Goal: Book appointment/travel/reservation

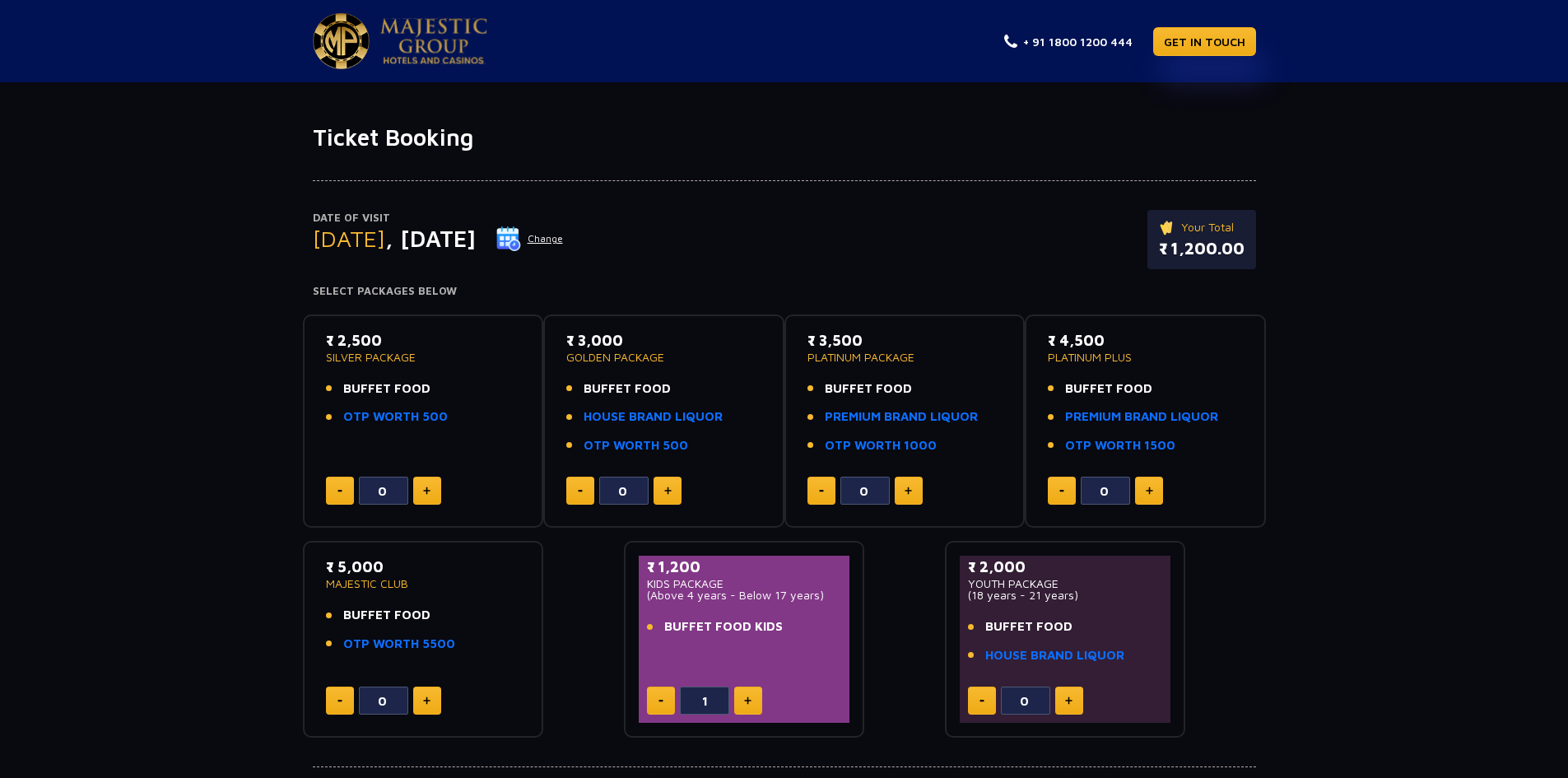
click at [521, 232] on img at bounding box center [509, 238] width 25 height 25
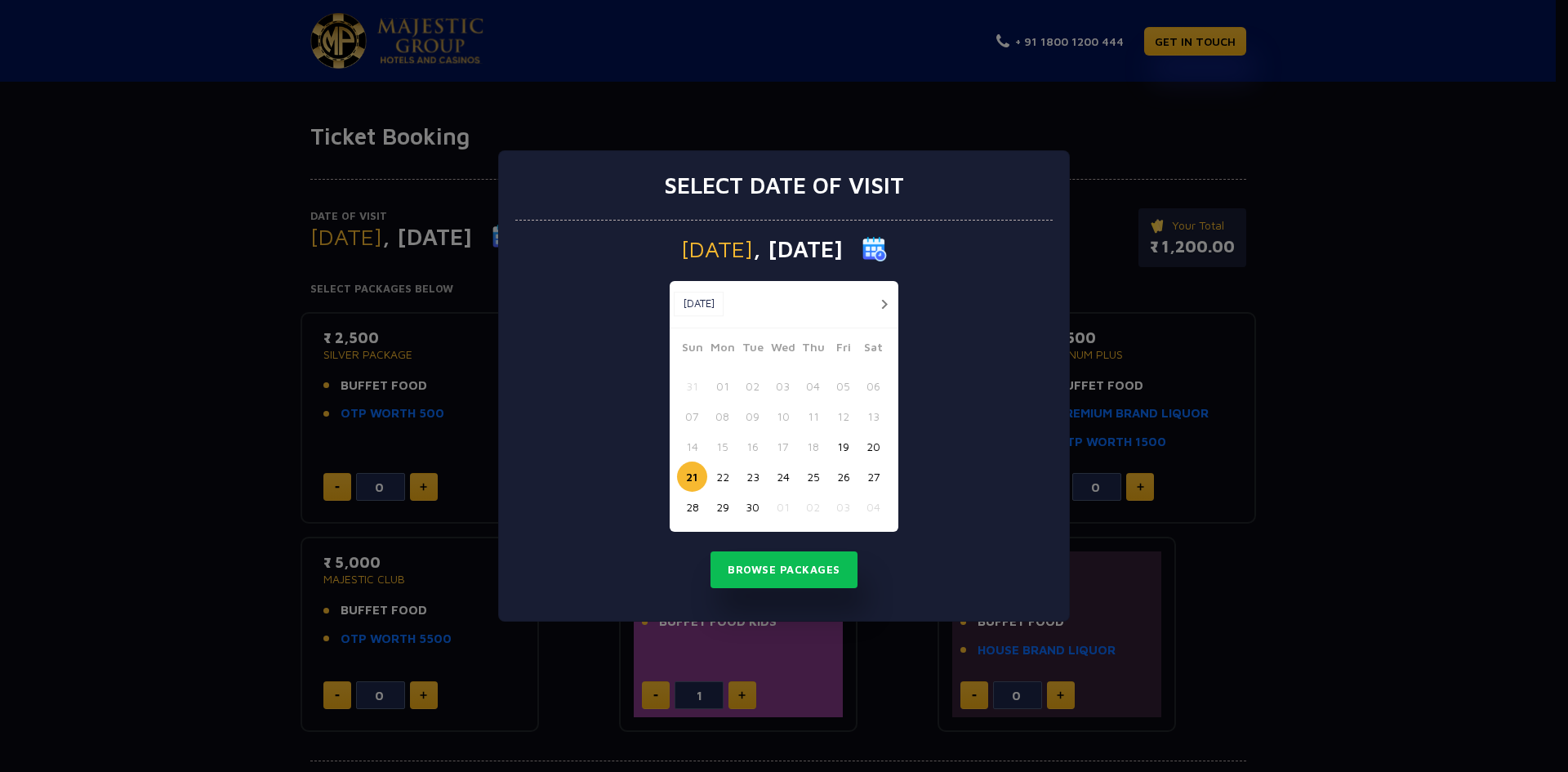
click at [875, 476] on button "27" at bounding box center [874, 477] width 30 height 30
click at [810, 567] on button "Browse Packages" at bounding box center [784, 570] width 147 height 38
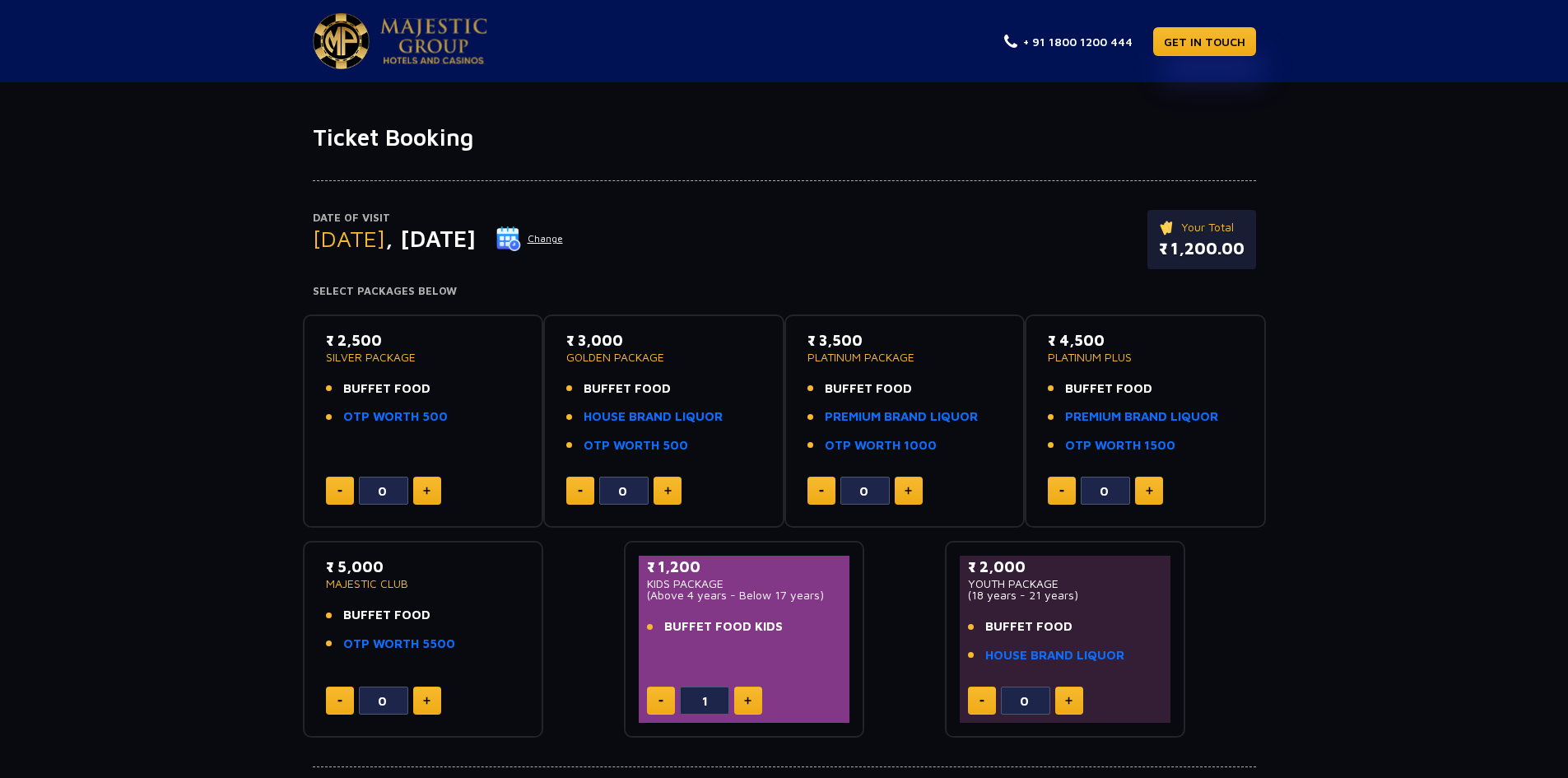
click at [775, 238] on div "Date of Visit [DATE] Change Your Total ₹ 1,200.00" at bounding box center [784, 247] width 943 height 76
click at [521, 235] on img at bounding box center [509, 238] width 25 height 25
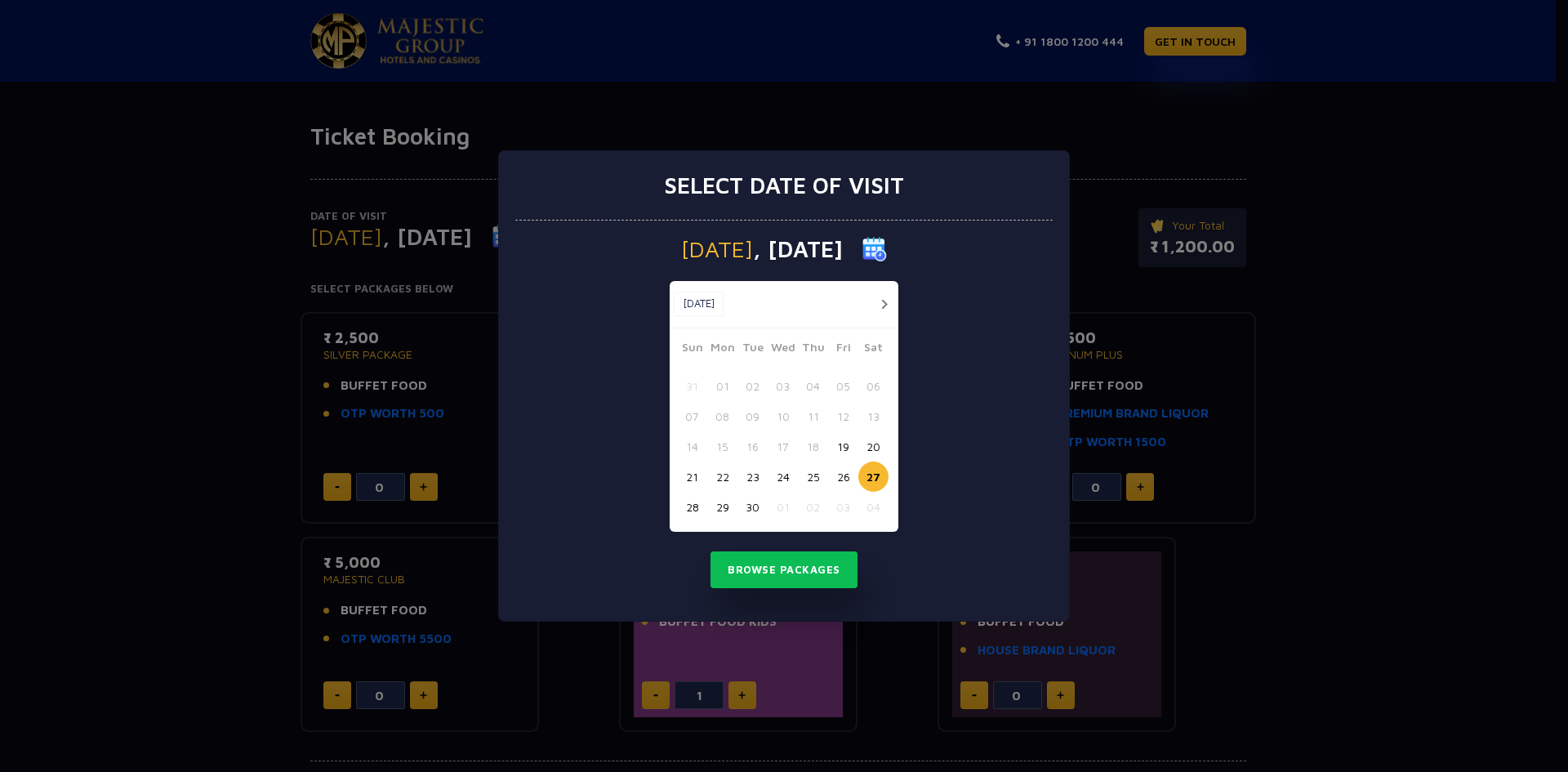
click at [883, 303] on button "button" at bounding box center [883, 304] width 20 height 20
click at [870, 480] on button "25" at bounding box center [874, 477] width 30 height 30
click at [815, 568] on button "Browse Packages" at bounding box center [784, 570] width 147 height 38
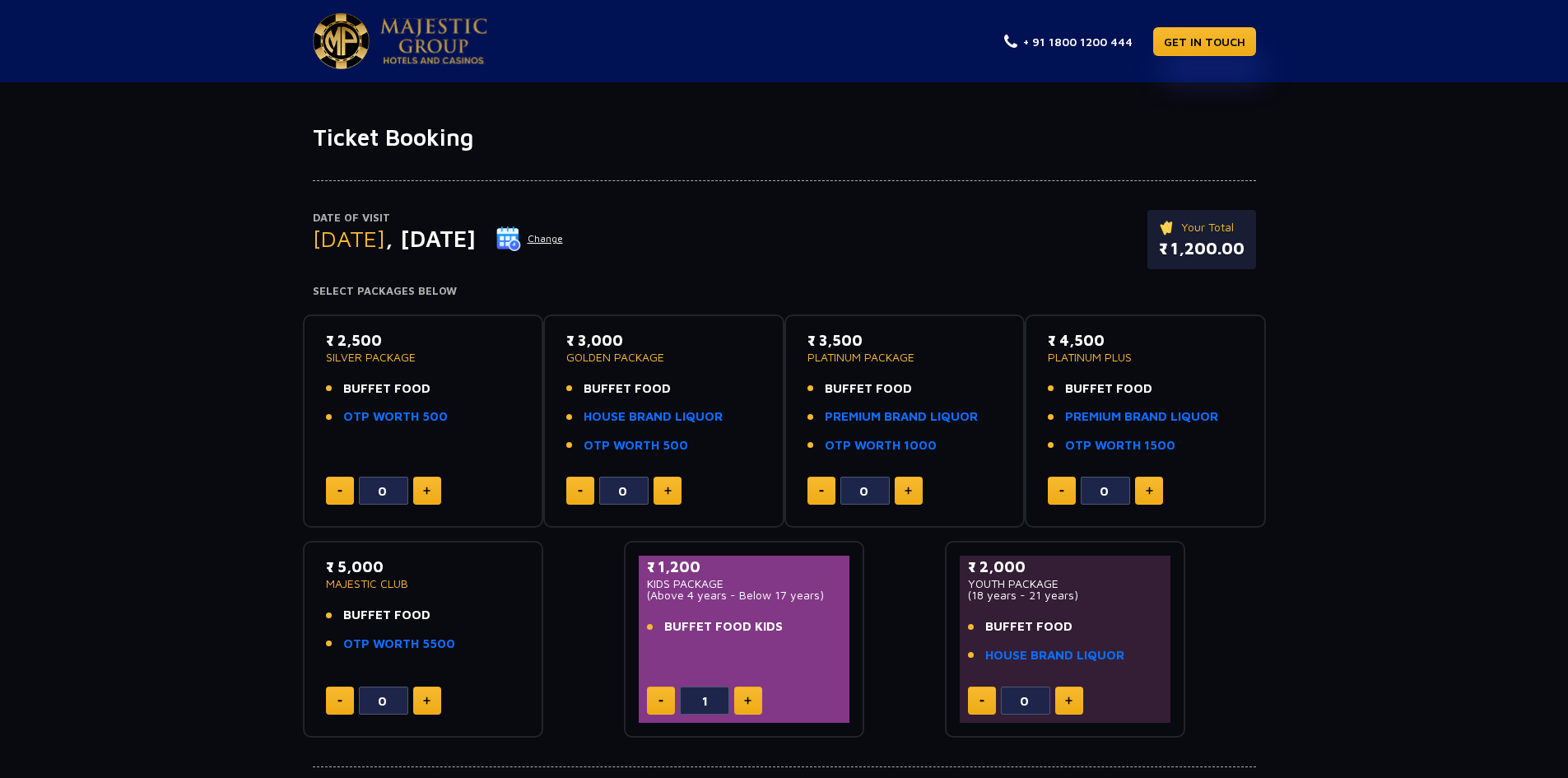
click at [796, 257] on div "Date of Visit [DATE] Change Your Total ₹ 1,200.00" at bounding box center [784, 247] width 943 height 76
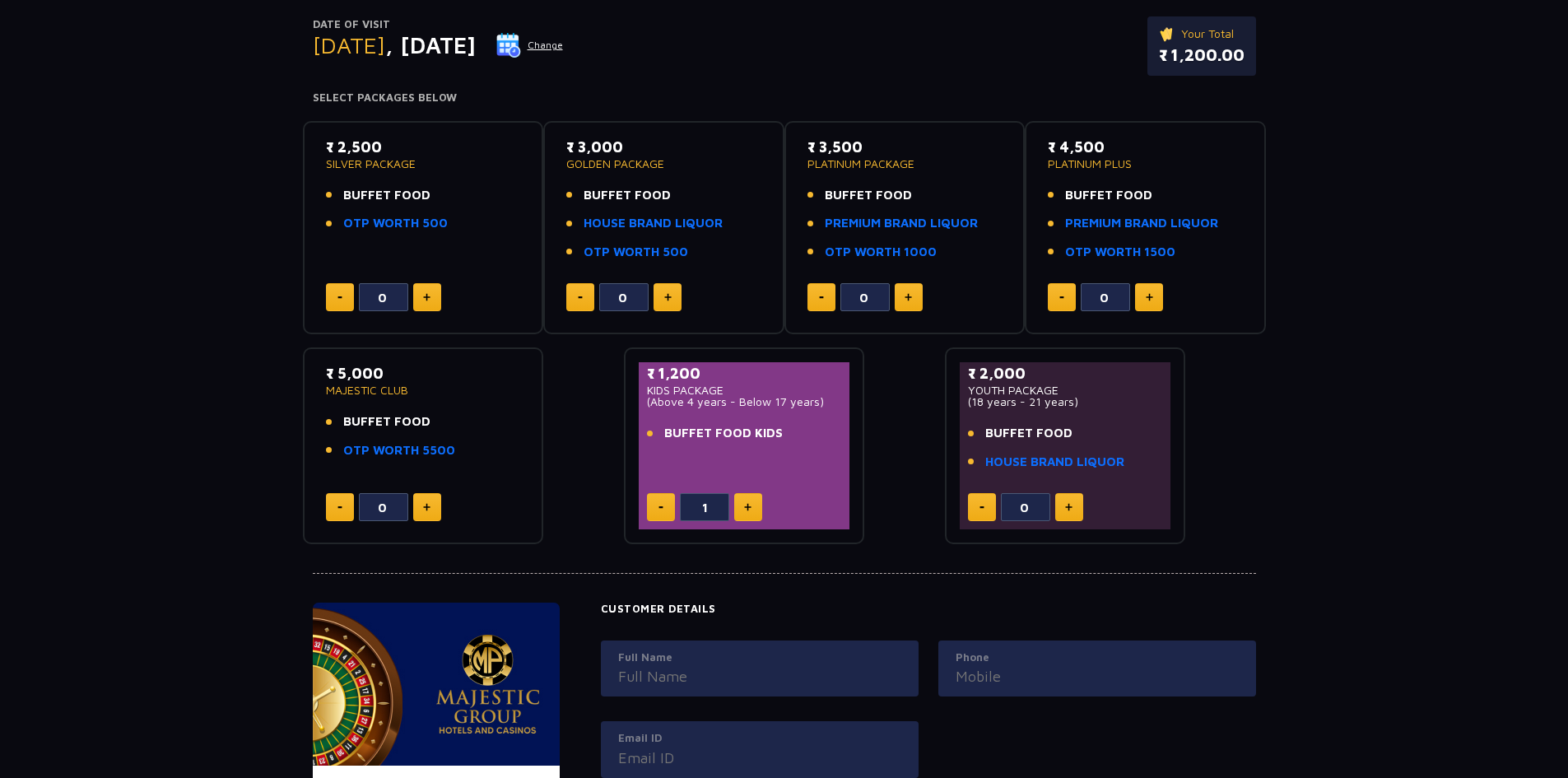
scroll to position [165, 0]
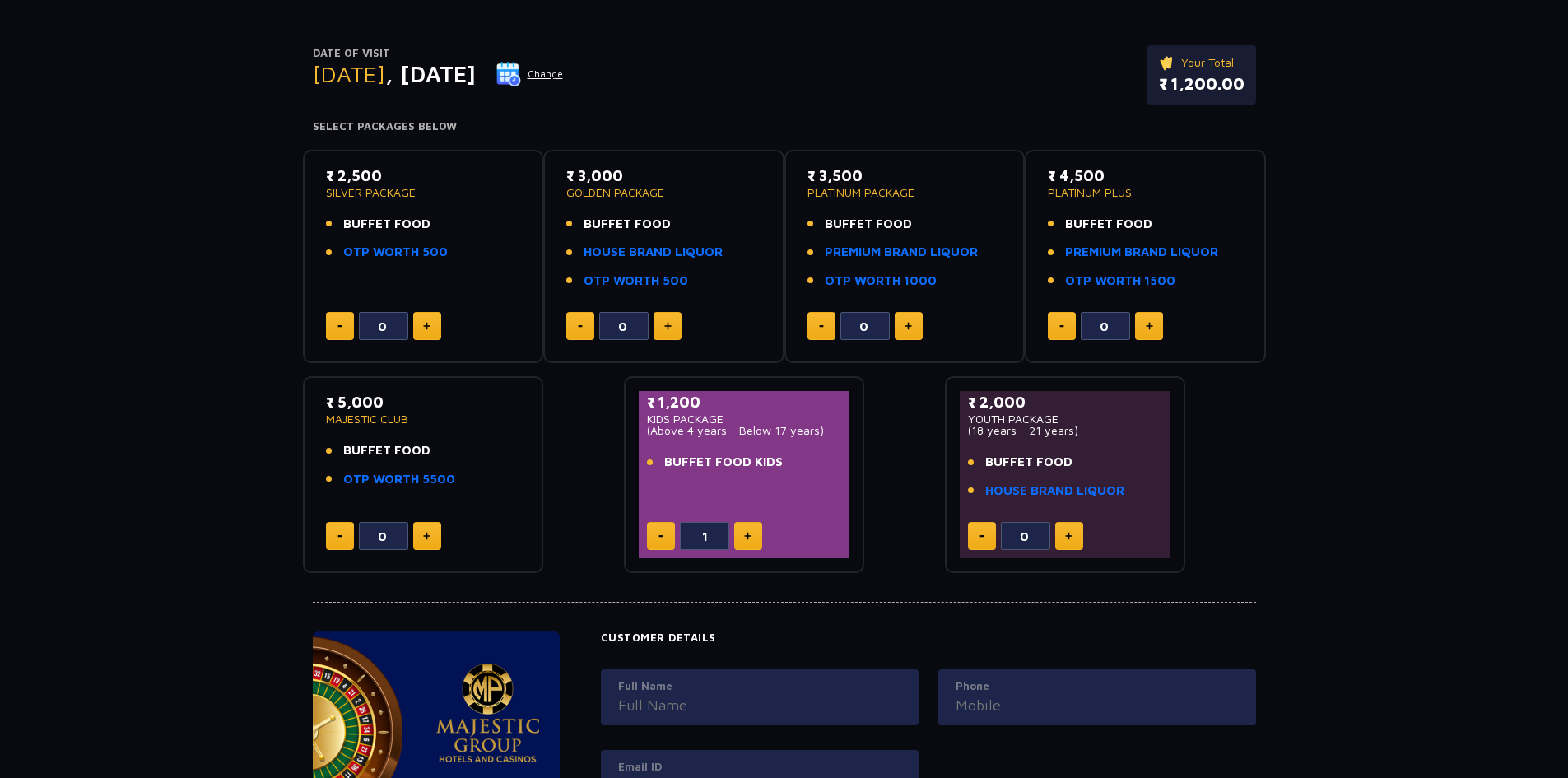
click at [664, 538] on button at bounding box center [661, 535] width 28 height 28
type input "0"
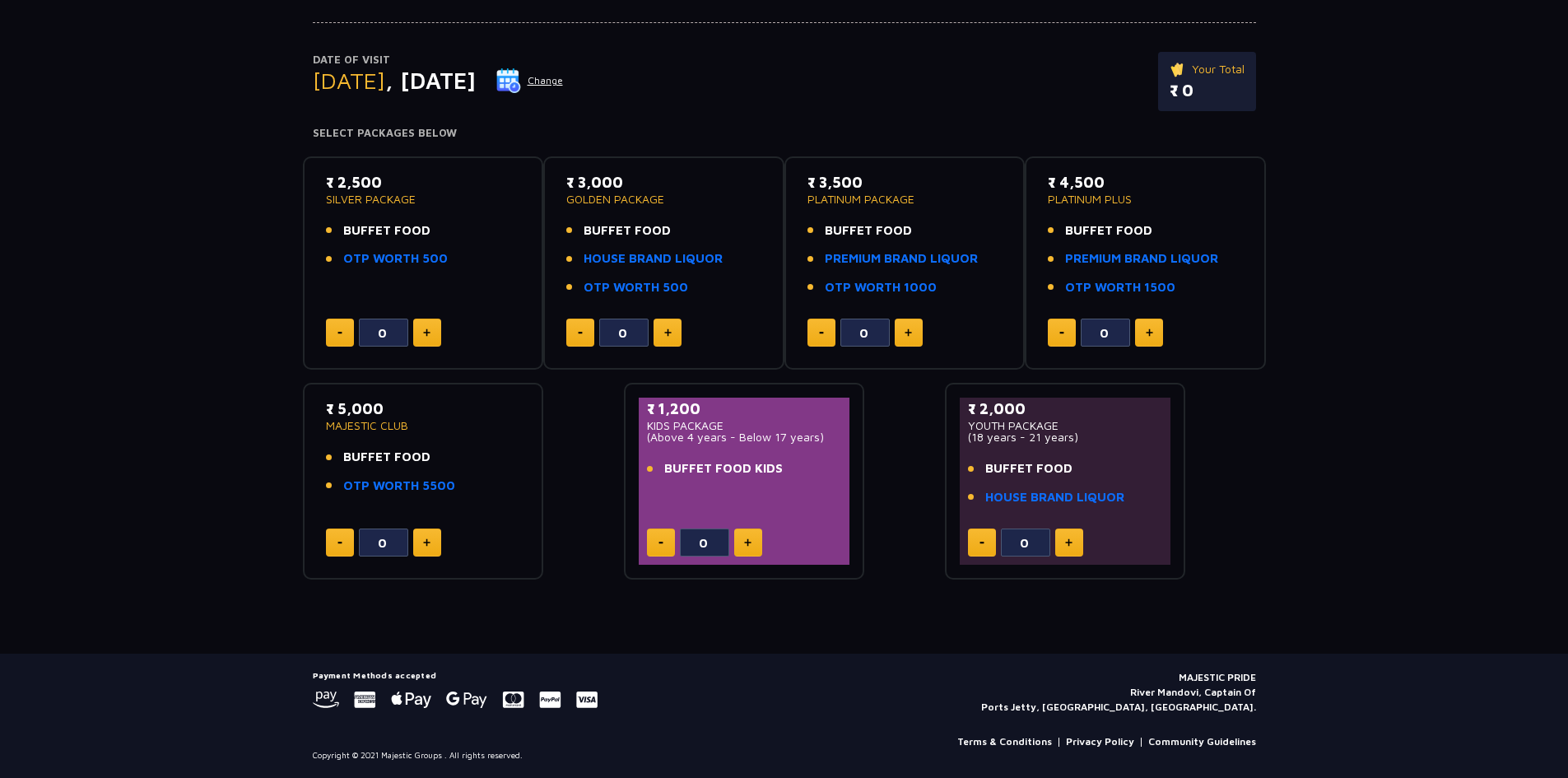
click at [432, 332] on button at bounding box center [427, 332] width 28 height 28
type input "1"
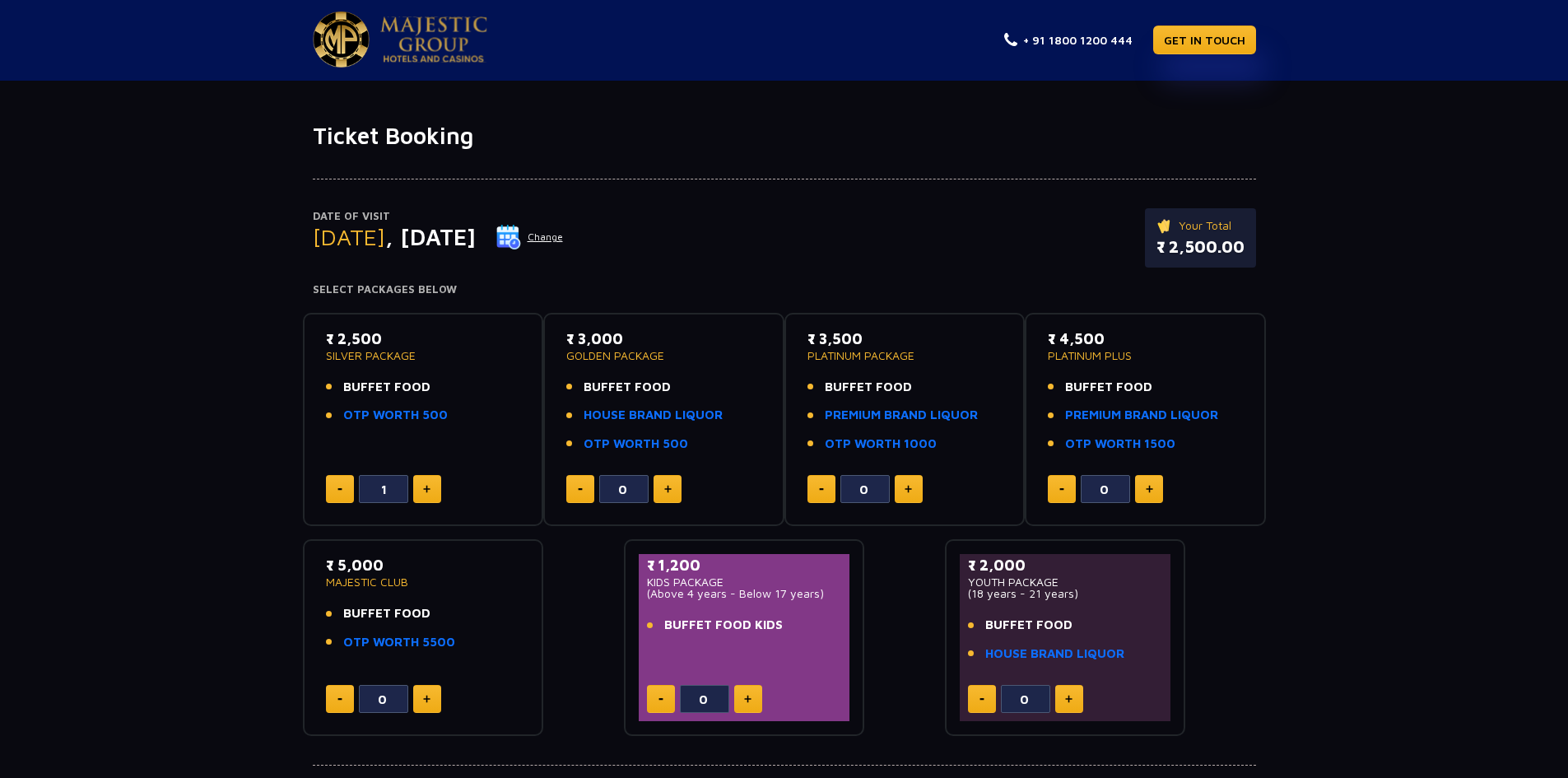
scroll to position [0, 0]
